Goal: Information Seeking & Learning: Learn about a topic

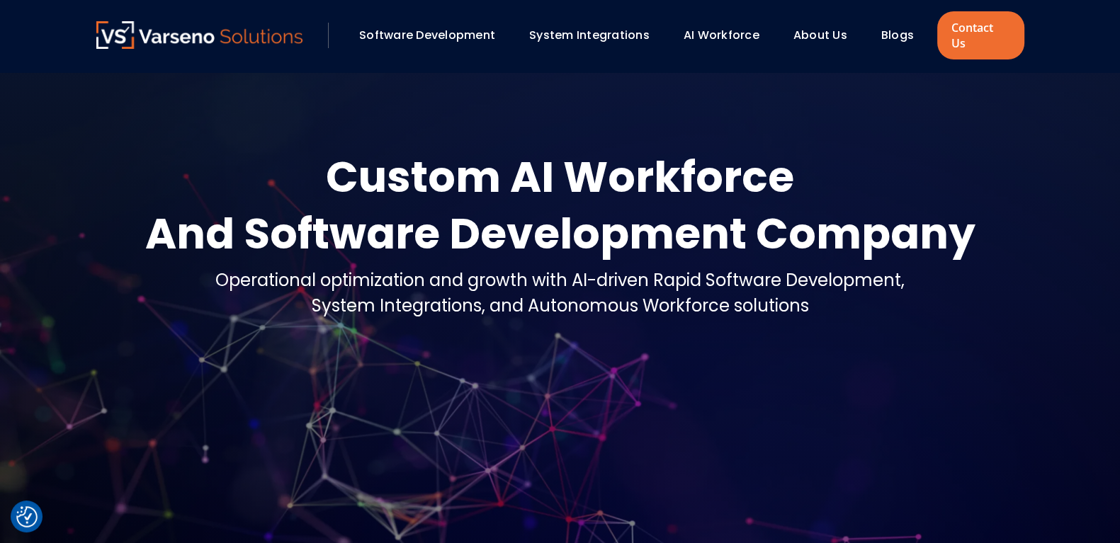
click at [560, 27] on link "System Integrations" at bounding box center [589, 35] width 120 height 16
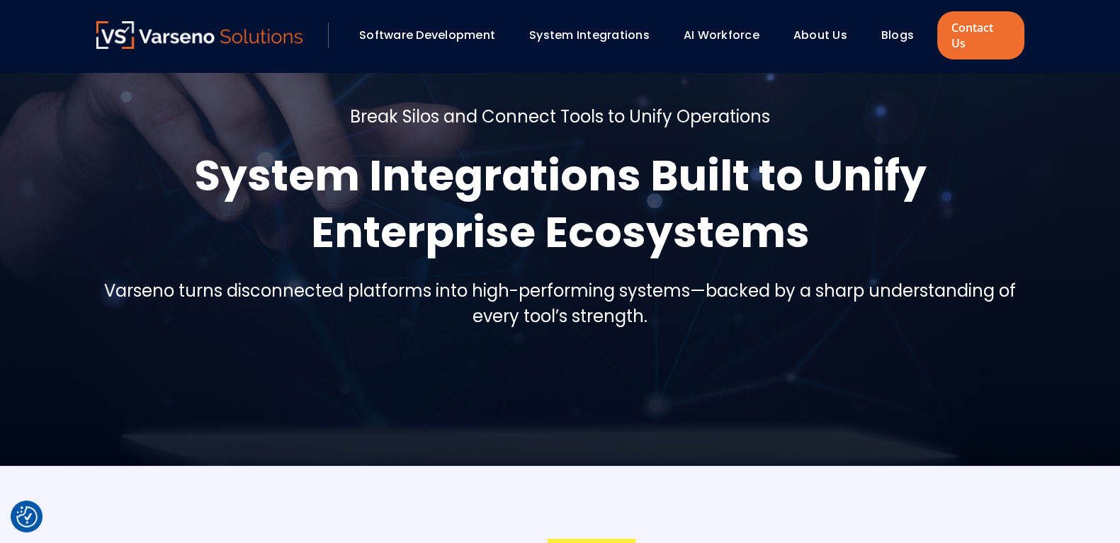
scroll to position [11, 0]
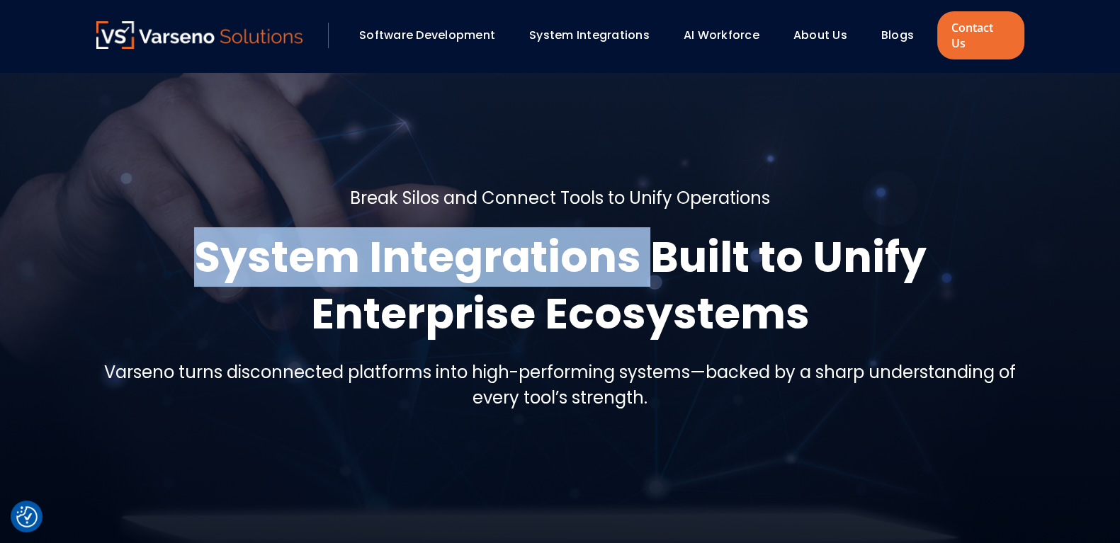
drag, startPoint x: 204, startPoint y: 244, endPoint x: 650, endPoint y: 233, distance: 446.3
click at [650, 233] on h1 "System Integrations Built to Unify Enterprise Ecosystems" at bounding box center [560, 285] width 928 height 113
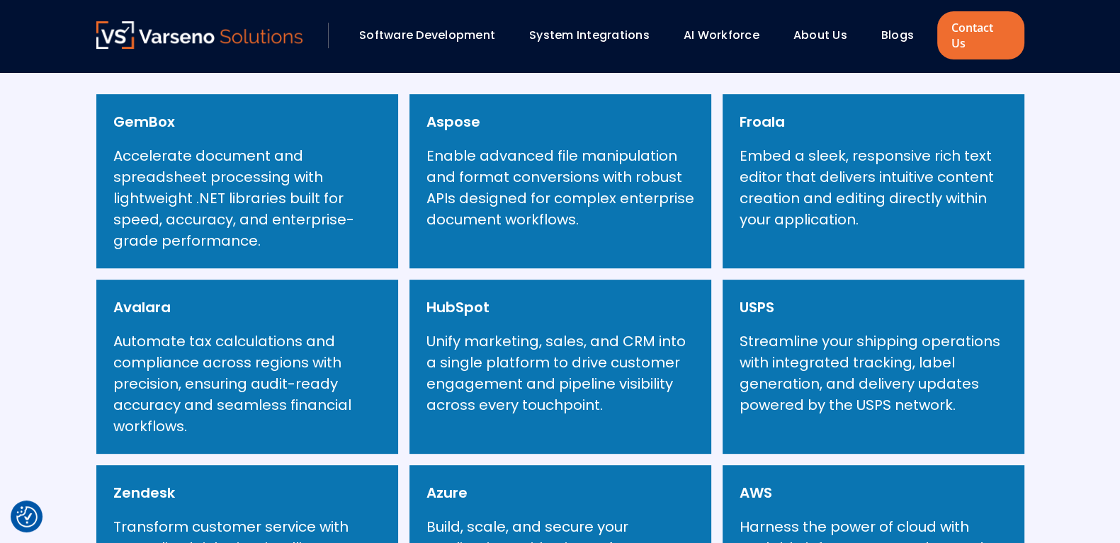
scroll to position [654, 0]
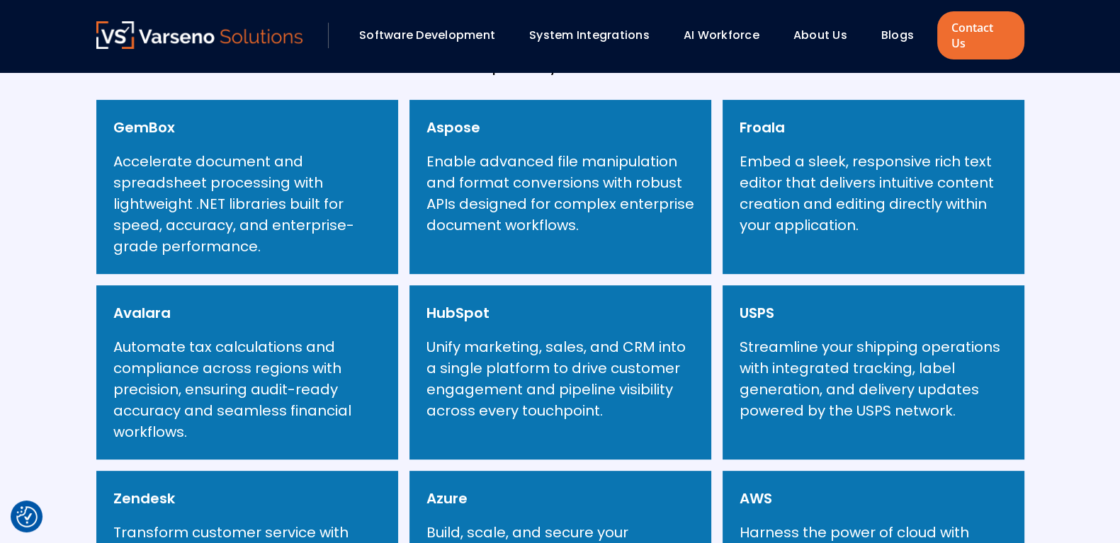
click at [154, 117] on h6 "GemBox" at bounding box center [144, 127] width 62 height 21
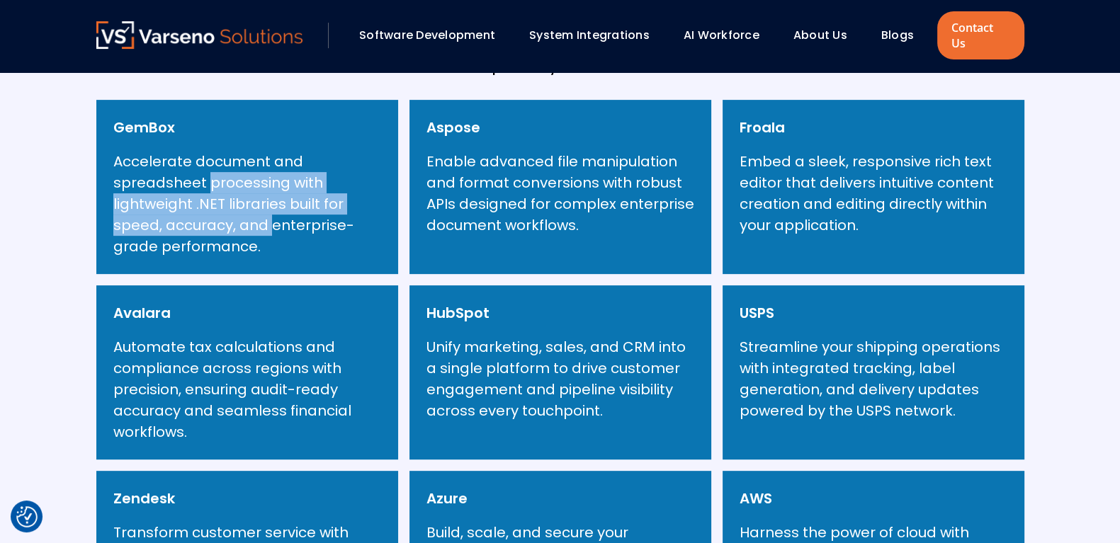
drag, startPoint x: 205, startPoint y: 172, endPoint x: 273, endPoint y: 208, distance: 76.0
click at [273, 208] on p "Accelerate document and spreadsheet processing with lightweight .NET libraries …" at bounding box center [247, 204] width 268 height 106
click at [277, 178] on p "Accelerate document and spreadsheet processing with lightweight .NET libraries …" at bounding box center [247, 204] width 268 height 106
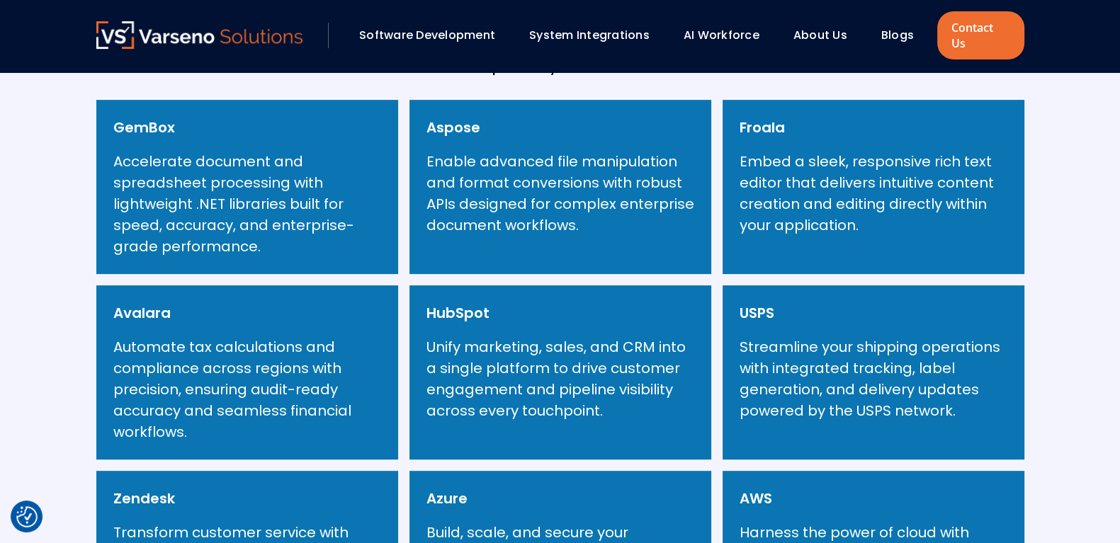
click at [212, 162] on p "Accelerate document and spreadsheet processing with lightweight .NET libraries …" at bounding box center [247, 204] width 268 height 106
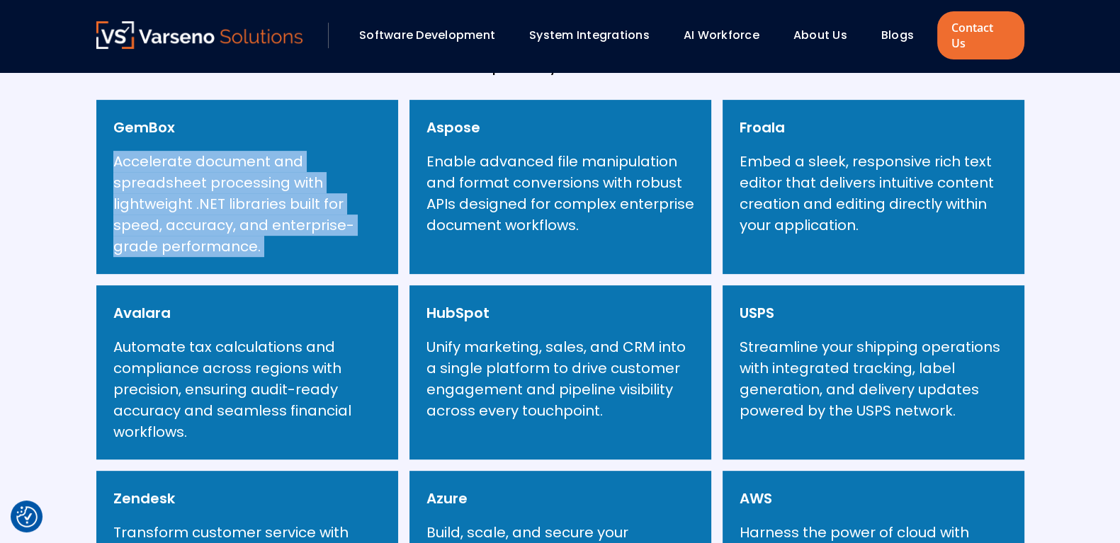
click at [212, 162] on p "Accelerate document and spreadsheet processing with lightweight .NET libraries …" at bounding box center [247, 204] width 268 height 106
click at [308, 261] on div "GemBox Accelerate document and spreadsheet processing with lightweight .NET lib…" at bounding box center [560, 465] width 928 height 731
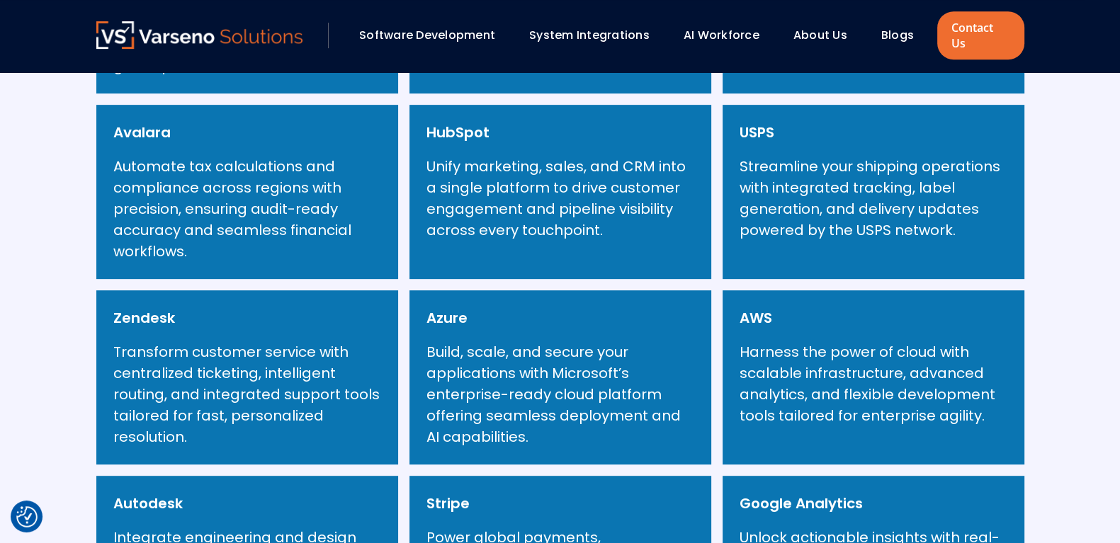
scroll to position [826, 0]
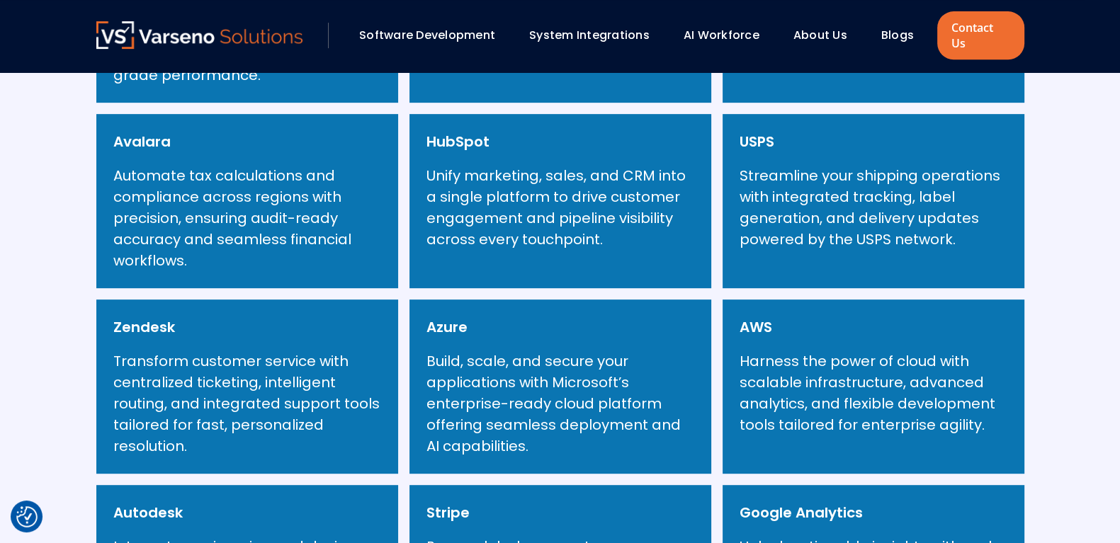
click at [506, 165] on p "Unify marketing, sales, and CRM into a single platform to drive customer engage…" at bounding box center [560, 207] width 268 height 85
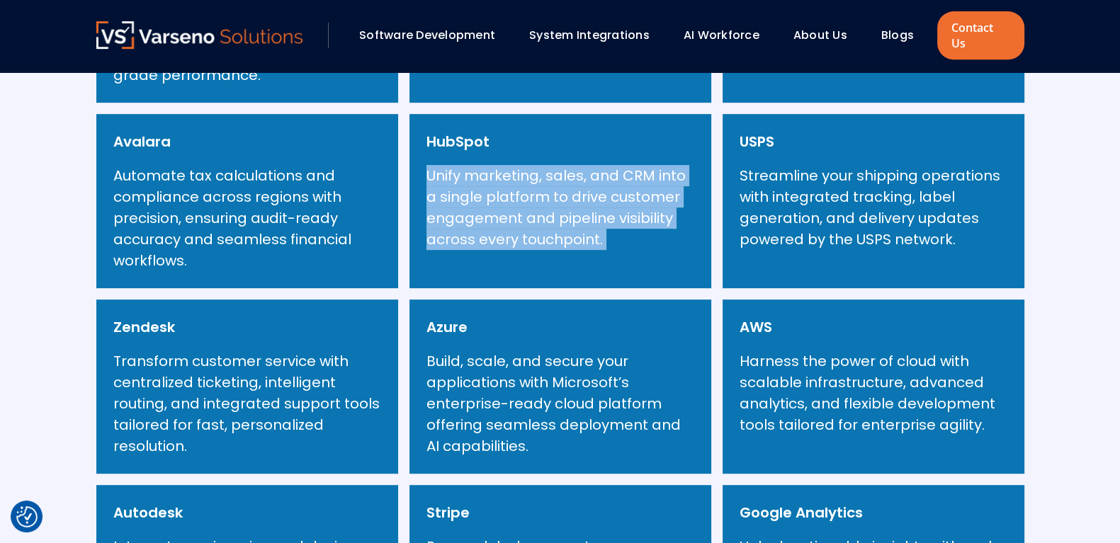
click at [506, 165] on p "Unify marketing, sales, and CRM into a single platform to drive customer engage…" at bounding box center [560, 207] width 268 height 85
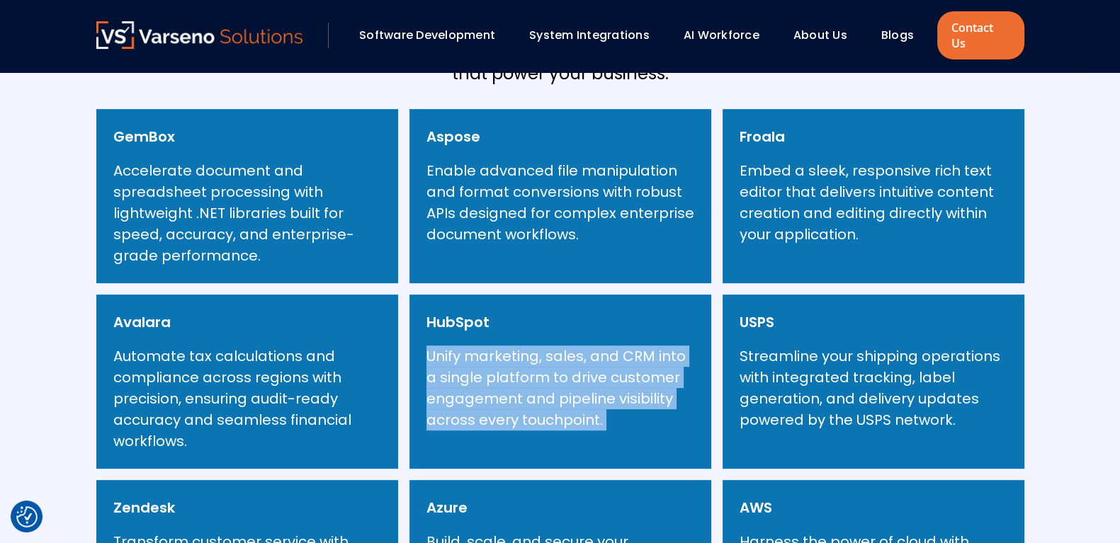
scroll to position [642, 0]
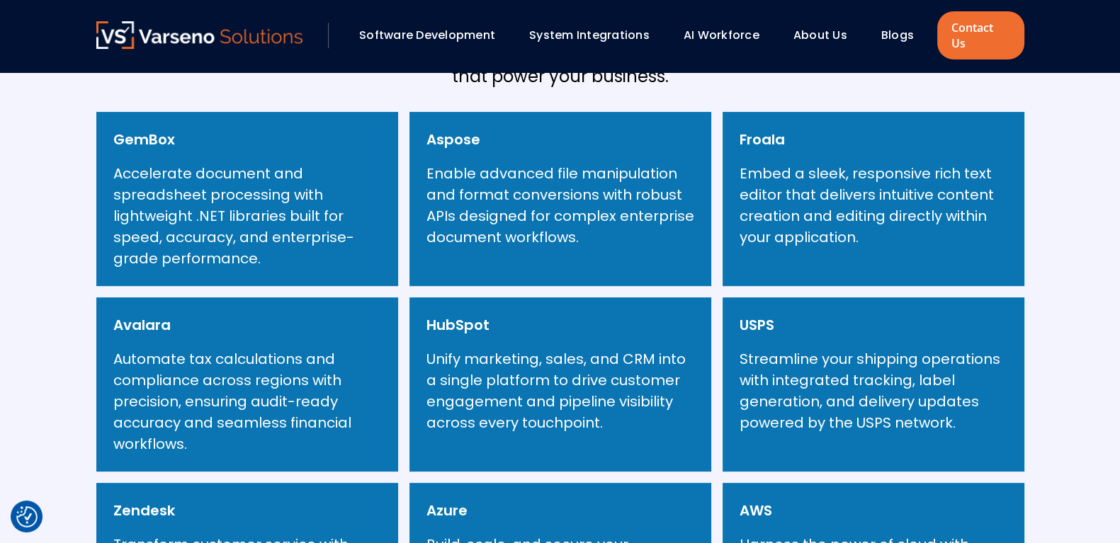
click at [716, 198] on div "GemBox Accelerate document and spreadsheet processing with lightweight .NET lib…" at bounding box center [560, 477] width 928 height 731
click at [623, 166] on p "Enable advanced file manipulation and format conversions with robust APIs desig…" at bounding box center [560, 205] width 268 height 85
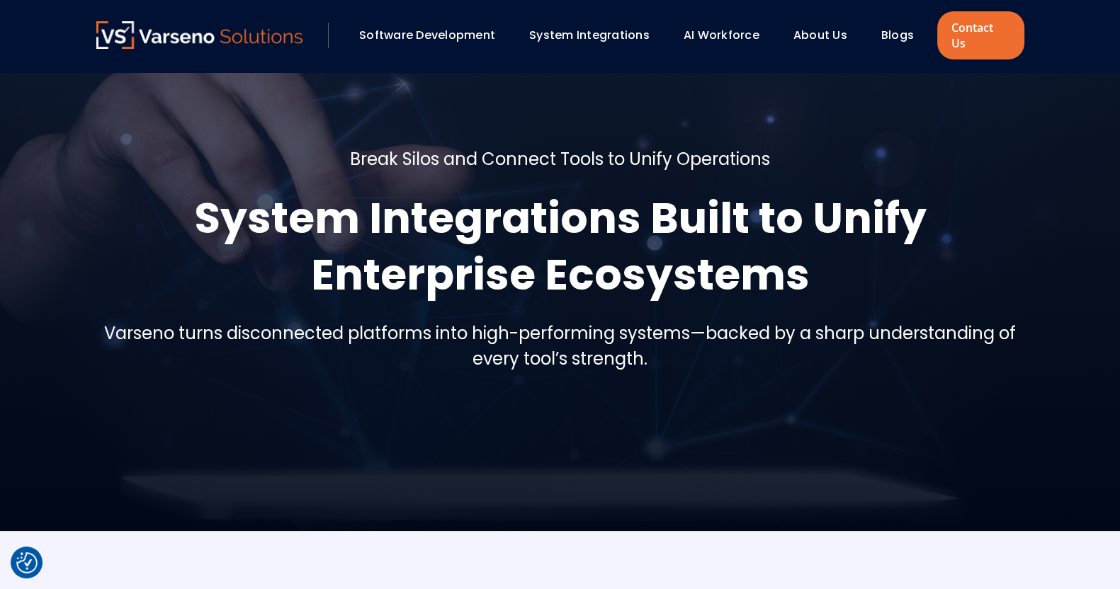
scroll to position [0, 0]
